Goal: Task Accomplishment & Management: Complete application form

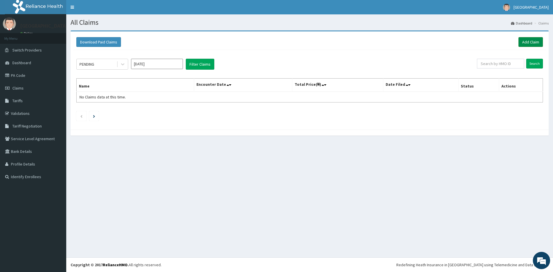
click at [529, 43] on link "Add Claim" at bounding box center [530, 42] width 24 height 10
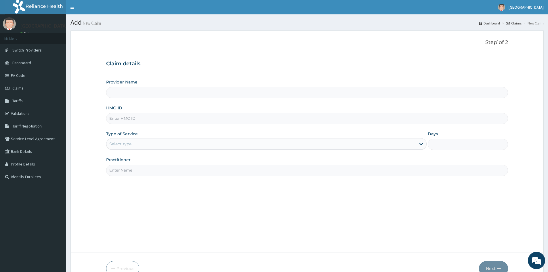
type input "Mother And Child Hospital- IKEJA"
click at [144, 119] on input "HMO ID" at bounding box center [307, 118] width 402 height 11
paste input "CAM/10017/B"
type input "CAM/10017/B"
click at [135, 141] on div "Select type" at bounding box center [261, 143] width 310 height 9
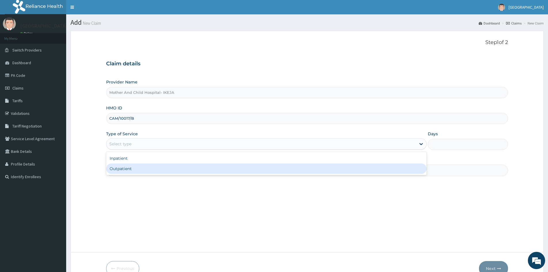
click at [137, 169] on div "Outpatient" at bounding box center [266, 168] width 321 height 10
type input "1"
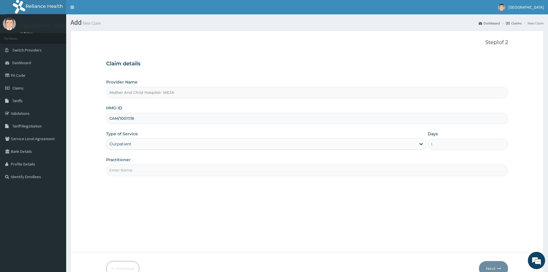
click at [133, 172] on input "Practitioner" at bounding box center [307, 170] width 402 height 11
type input "DR EKPETTE"
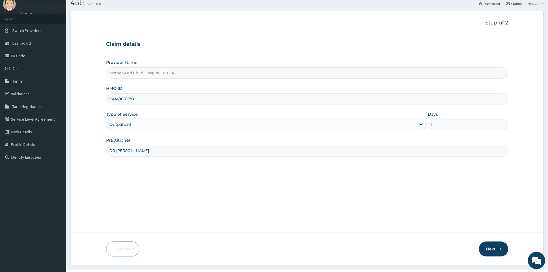
scroll to position [32, 0]
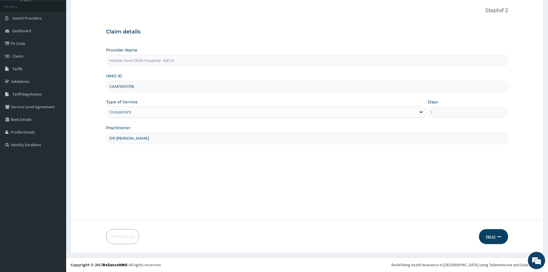
click at [494, 239] on button "Next" at bounding box center [493, 236] width 29 height 15
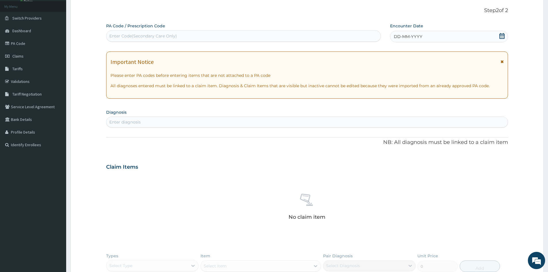
click at [362, 34] on div "Enter Code(Secondary Care Only)" at bounding box center [243, 35] width 274 height 9
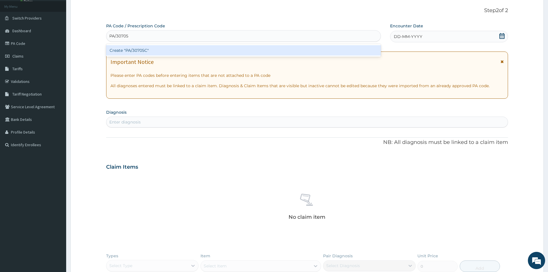
type input "PA/30705C"
click at [132, 49] on div "Create "PA/30705C"" at bounding box center [243, 50] width 275 height 10
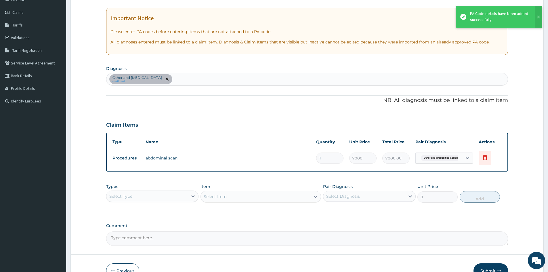
scroll to position [90, 0]
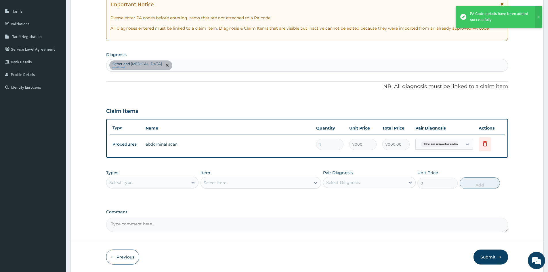
click at [171, 182] on div "Select Type" at bounding box center [146, 182] width 81 height 9
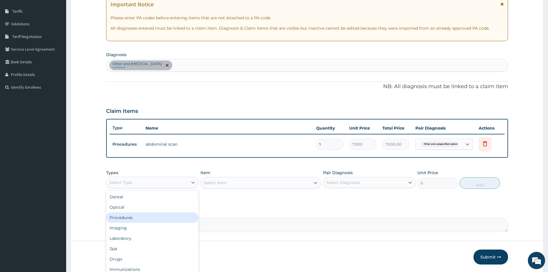
click at [144, 221] on div "Procedures" at bounding box center [152, 217] width 92 height 10
click at [240, 184] on div "Select Item" at bounding box center [261, 183] width 121 height 12
click at [244, 179] on div "Select Item" at bounding box center [256, 182] width 110 height 9
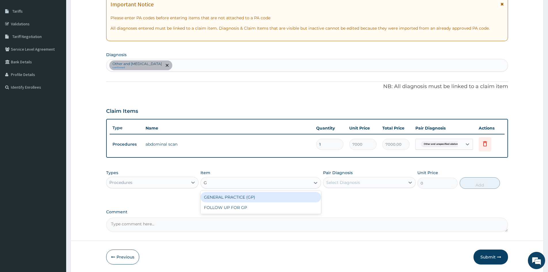
type input "GP"
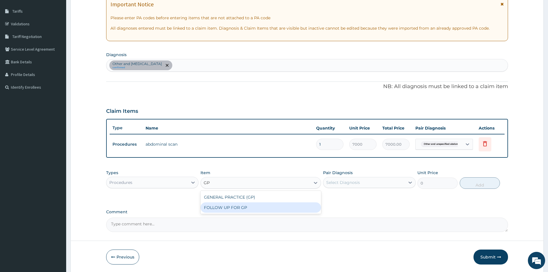
click at [241, 208] on div "FOLLOW UP FOR GP" at bounding box center [261, 207] width 121 height 10
type input "2000"
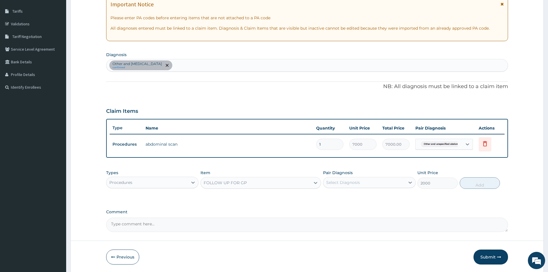
click at [375, 182] on div "Select Diagnosis" at bounding box center [364, 182] width 81 height 9
click at [328, 197] on input "checkbox" at bounding box center [329, 197] width 4 height 4
checkbox input "true"
click at [486, 183] on button "Add" at bounding box center [480, 183] width 40 height 12
type input "0"
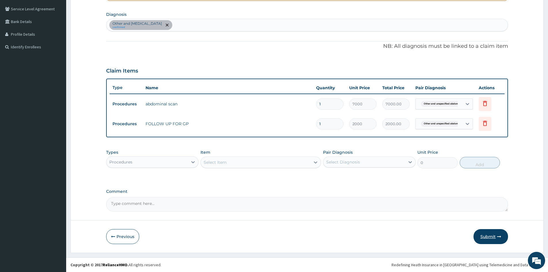
click at [491, 234] on button "Submit" at bounding box center [491, 236] width 35 height 15
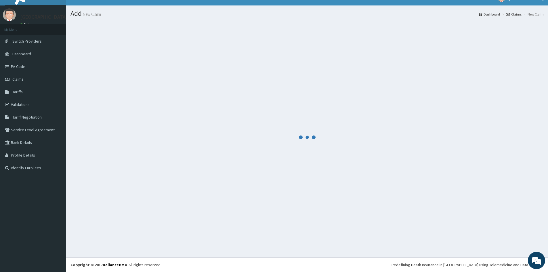
scroll to position [130, 0]
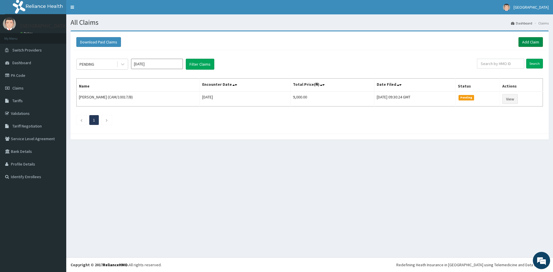
click at [529, 42] on link "Add Claim" at bounding box center [530, 42] width 24 height 10
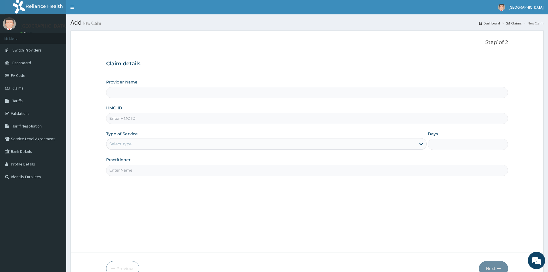
type input "Mother And Child Hospital- IKEJA"
click at [170, 119] on input "HMO ID" at bounding box center [307, 118] width 402 height 11
paste input "RBA/10009/A"
type input "RBA/10009/A"
click at [125, 144] on div "Select type" at bounding box center [120, 144] width 22 height 6
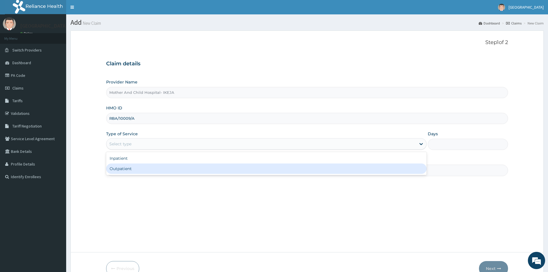
click at [124, 169] on div "Outpatient" at bounding box center [266, 168] width 321 height 10
type input "1"
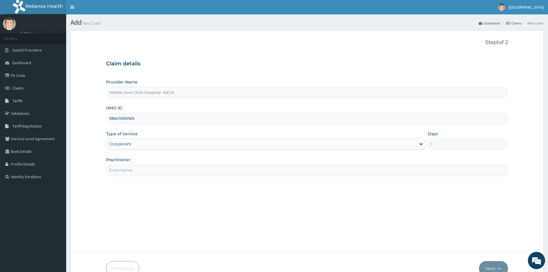
click at [156, 171] on input "Practitioner" at bounding box center [307, 170] width 402 height 11
type input "DR EKPETTE"
click at [496, 263] on button "Next" at bounding box center [493, 268] width 29 height 15
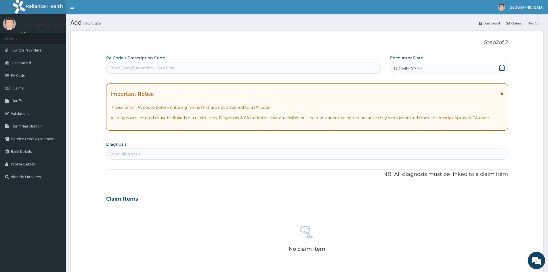
click at [504, 68] on icon at bounding box center [502, 68] width 6 height 6
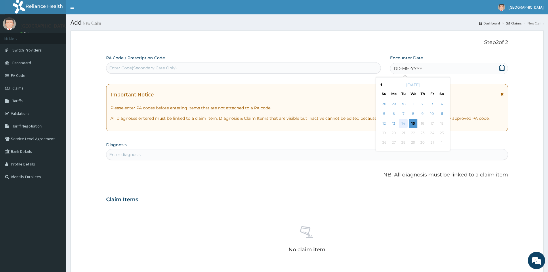
click at [402, 123] on div "14" at bounding box center [404, 123] width 9 height 9
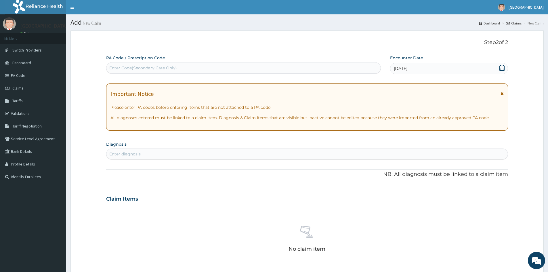
click at [329, 151] on div "Enter diagnosis" at bounding box center [307, 153] width 402 height 9
type input "VAGINITIS"
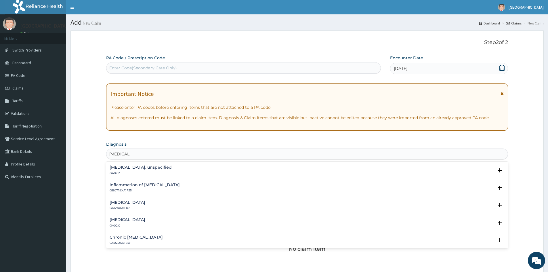
click at [134, 167] on h4 "Vaginitis, unspecified" at bounding box center [141, 167] width 62 height 4
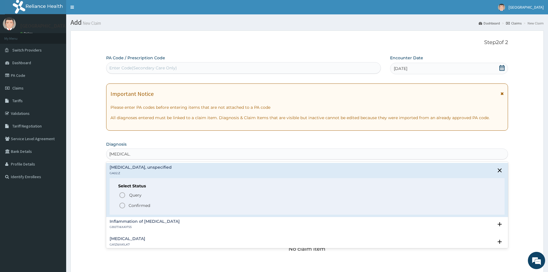
click at [124, 206] on icon "status option filled" at bounding box center [122, 205] width 7 height 7
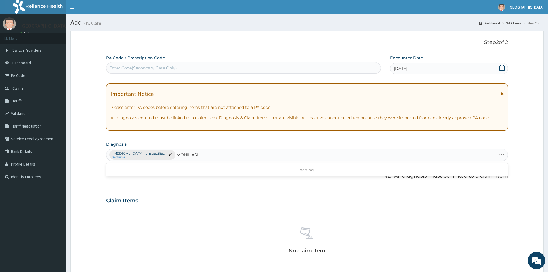
type input "MONILIASIS"
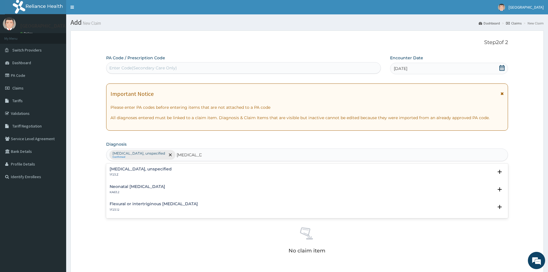
click at [150, 169] on h4 "Candidosis, unspecified" at bounding box center [141, 169] width 62 height 4
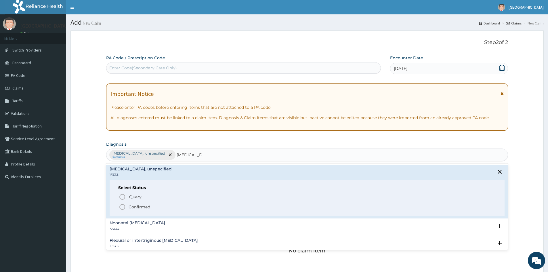
click at [122, 205] on icon "status option filled" at bounding box center [122, 206] width 7 height 7
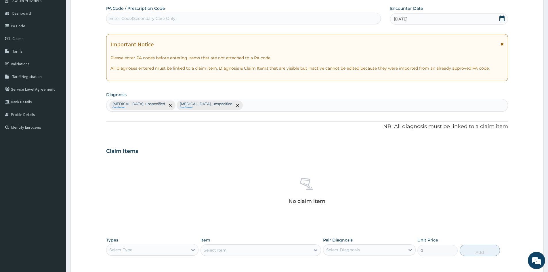
scroll to position [86, 0]
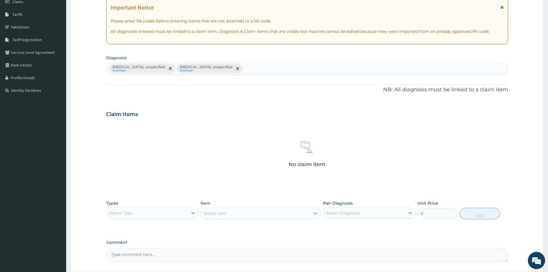
click at [188, 214] on div "Select Type" at bounding box center [146, 212] width 81 height 9
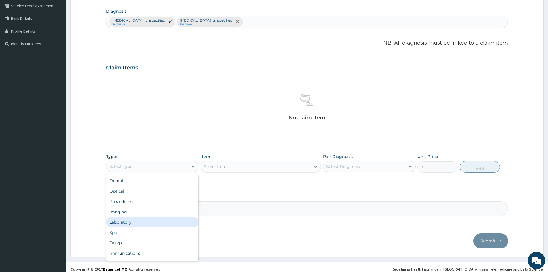
scroll to position [137, 0]
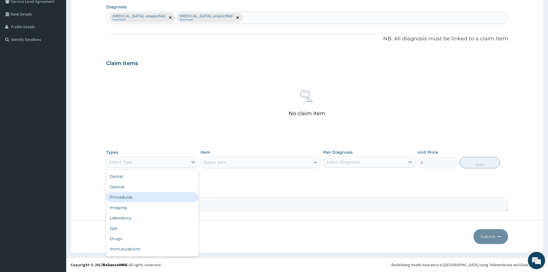
click at [141, 196] on div "Procedures" at bounding box center [152, 197] width 92 height 10
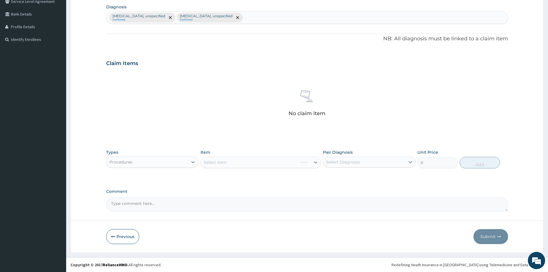
click at [252, 163] on div "Select Item" at bounding box center [261, 163] width 121 height 12
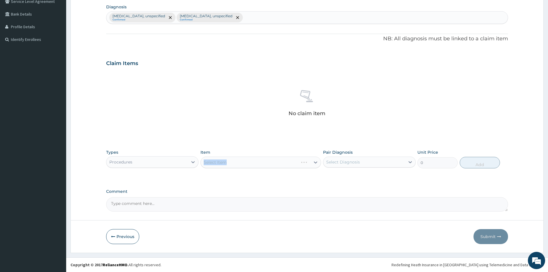
click at [252, 163] on div "Select Item" at bounding box center [261, 163] width 121 height 12
click at [261, 163] on div "Select Item" at bounding box center [250, 162] width 98 height 9
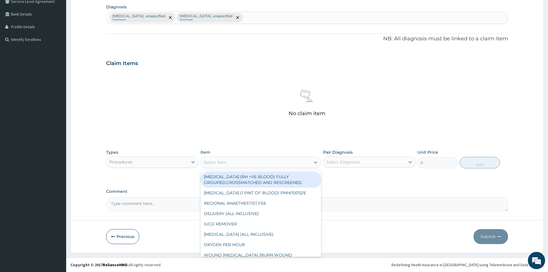
click at [383, 191] on label "Comment" at bounding box center [307, 191] width 402 height 5
click at [383, 197] on textarea "Comment" at bounding box center [307, 204] width 402 height 14
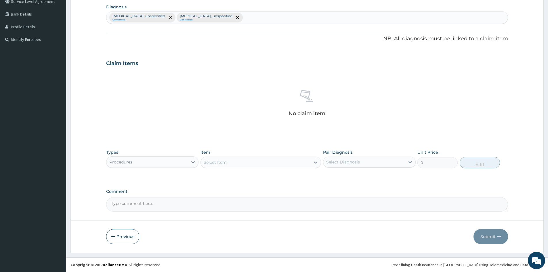
click at [292, 167] on div "Select Item" at bounding box center [261, 163] width 121 height 12
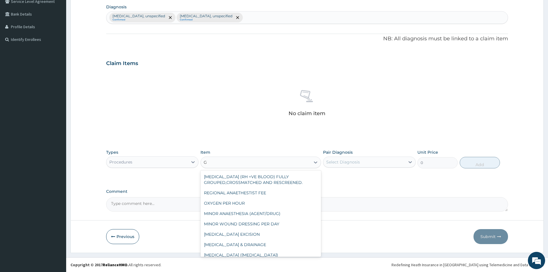
type input "GP"
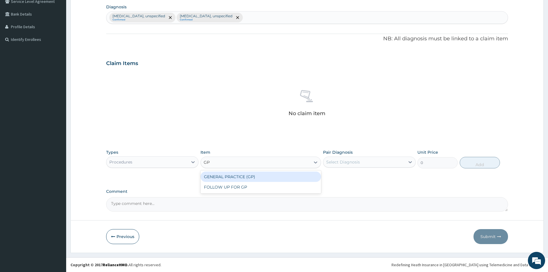
click at [266, 176] on div "GENERAL PRACTICE (GP)" at bounding box center [261, 177] width 121 height 10
type input "4000"
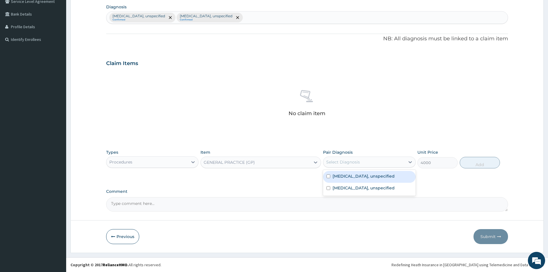
click at [376, 162] on div "Select Diagnosis" at bounding box center [364, 161] width 81 height 9
click at [326, 175] on div "Vaginitis, unspecified" at bounding box center [369, 177] width 92 height 12
checkbox input "true"
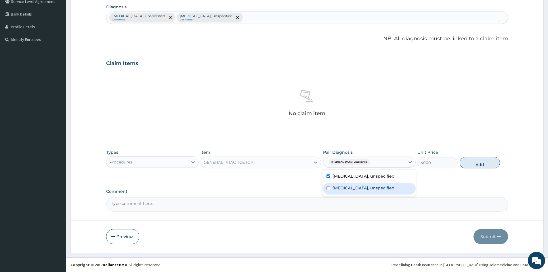
click at [327, 189] on input "checkbox" at bounding box center [329, 188] width 4 height 4
checkbox input "true"
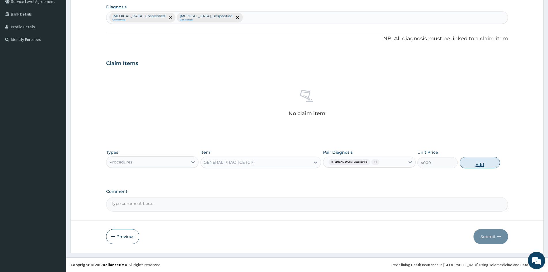
click at [471, 161] on button "Add" at bounding box center [480, 163] width 40 height 12
type input "0"
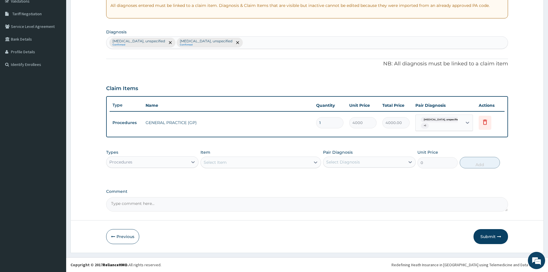
click at [173, 163] on div "Procedures" at bounding box center [146, 161] width 81 height 9
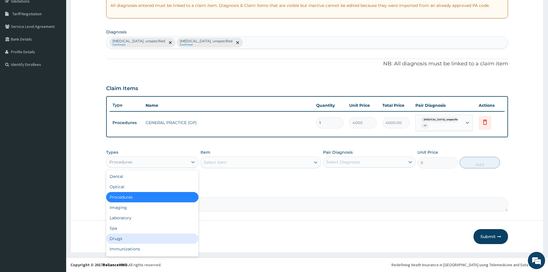
click at [137, 238] on div "Drugs" at bounding box center [152, 238] width 92 height 10
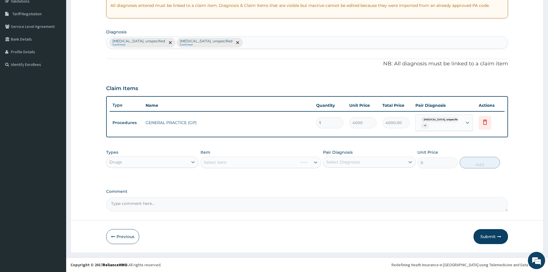
click at [238, 164] on div "Select Item" at bounding box center [261, 163] width 121 height 12
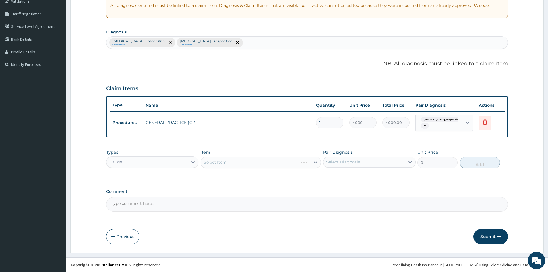
click at [250, 188] on div "PA Code / Prescription Code Enter Code(Secondary Care Only) Encounter Date 14-1…" at bounding box center [307, 77] width 402 height 269
click at [240, 163] on div "Select Item" at bounding box center [256, 162] width 110 height 9
type input "CANE"
click at [264, 178] on div "CANESTEN CREAM" at bounding box center [261, 177] width 121 height 10
type input "640"
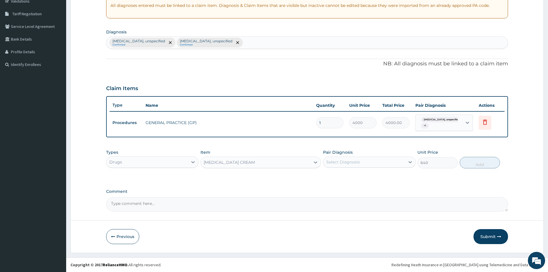
click at [357, 163] on div "Select Diagnosis" at bounding box center [343, 162] width 34 height 6
click at [328, 176] on input "checkbox" at bounding box center [329, 177] width 4 height 4
checkbox input "true"
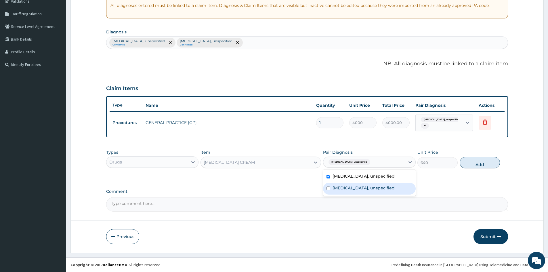
click at [328, 189] on input "checkbox" at bounding box center [329, 189] width 4 height 4
checkbox input "true"
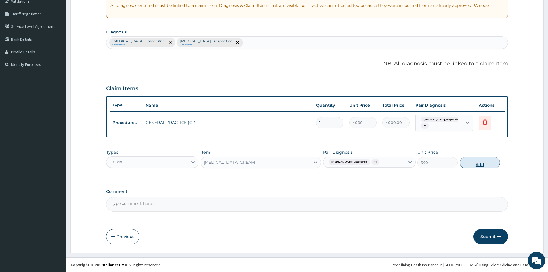
click at [474, 164] on button "Add" at bounding box center [480, 163] width 40 height 12
type input "0"
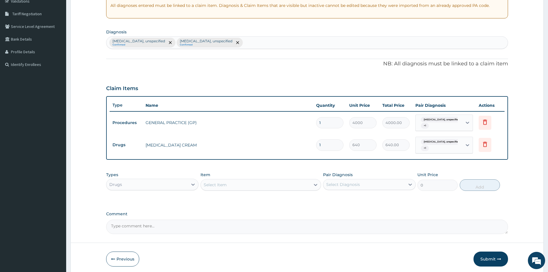
click at [225, 184] on div "Select Item" at bounding box center [215, 185] width 23 height 6
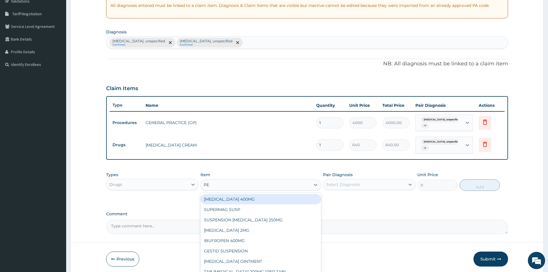
type input "P"
type input "MYCO"
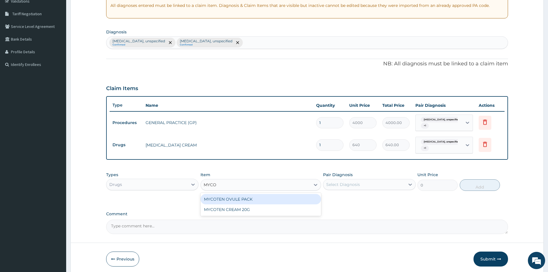
click at [248, 197] on div "MYCOTEN OVULE PACK" at bounding box center [261, 199] width 121 height 10
type input "1280"
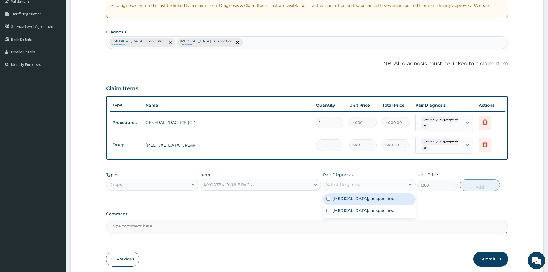
click at [363, 185] on div "Select Diagnosis" at bounding box center [364, 184] width 81 height 9
click at [329, 197] on input "checkbox" at bounding box center [329, 199] width 4 height 4
checkbox input "true"
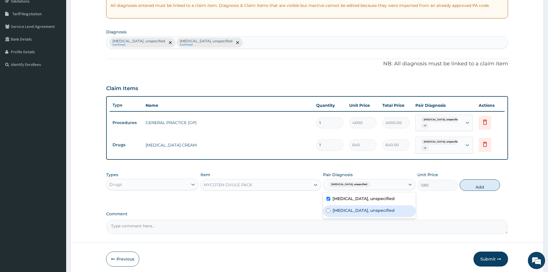
click at [330, 210] on input "checkbox" at bounding box center [329, 211] width 4 height 4
checkbox input "true"
click at [480, 186] on button "Add" at bounding box center [480, 185] width 40 height 12
type input "0"
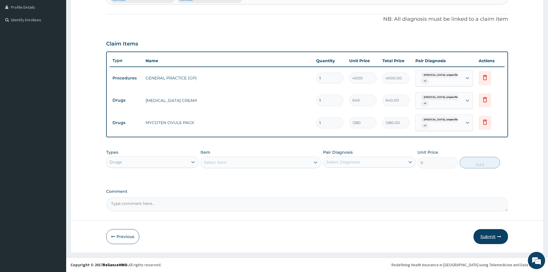
click at [489, 240] on button "Submit" at bounding box center [491, 236] width 35 height 15
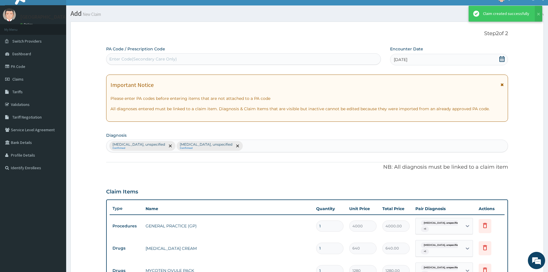
scroll to position [157, 0]
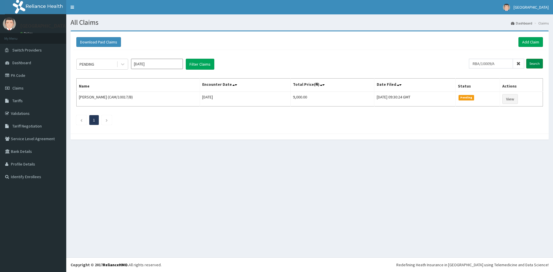
type input "RBA/10009/A"
click at [531, 63] on input "Search" at bounding box center [534, 64] width 17 height 10
